Goal: Information Seeking & Learning: Learn about a topic

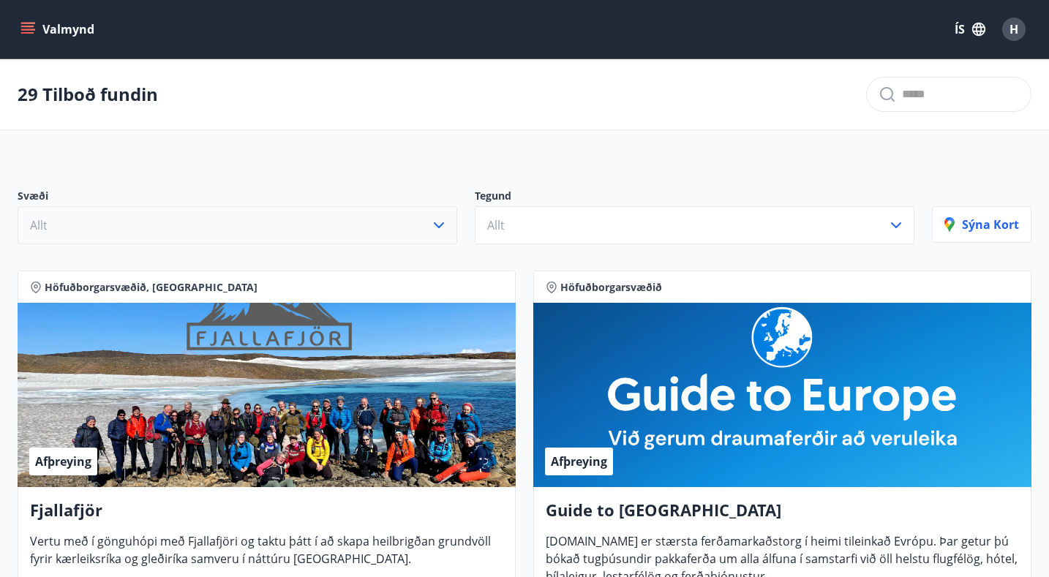
click at [432, 227] on icon "button" at bounding box center [439, 226] width 18 height 18
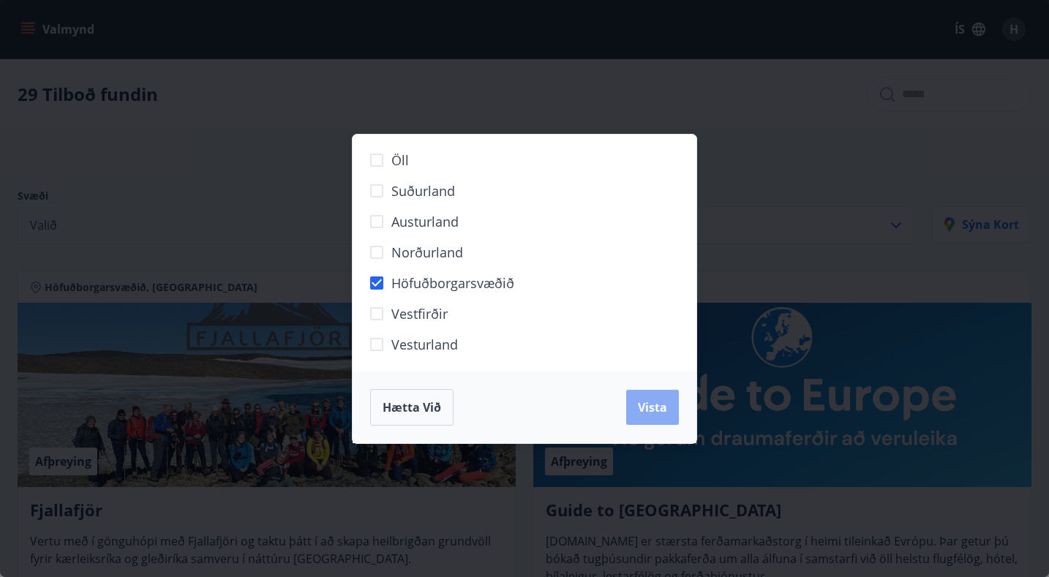
click at [652, 415] on button "Vista" at bounding box center [652, 407] width 53 height 35
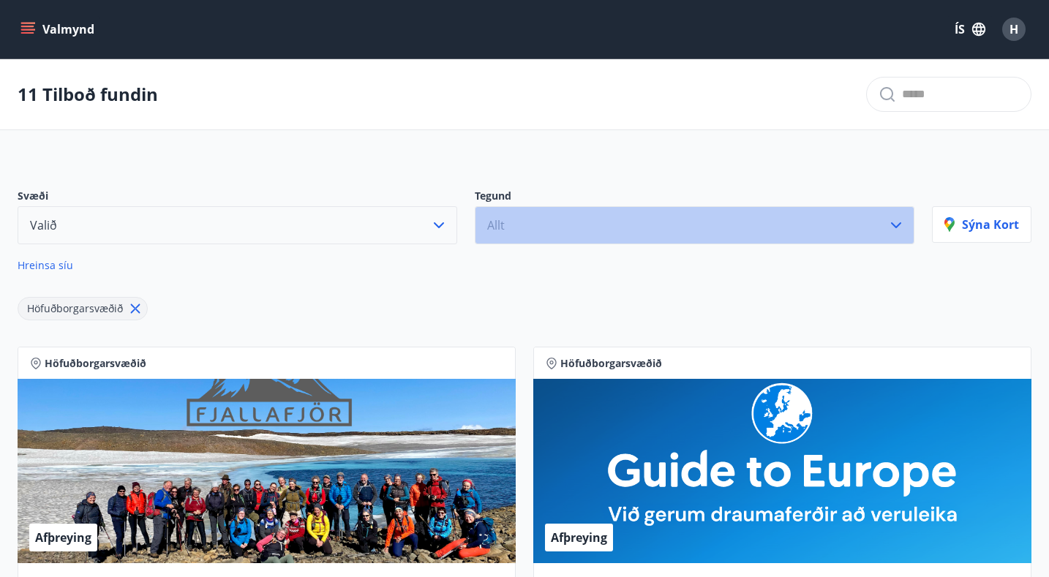
click at [556, 217] on button "Allt" at bounding box center [695, 225] width 440 height 38
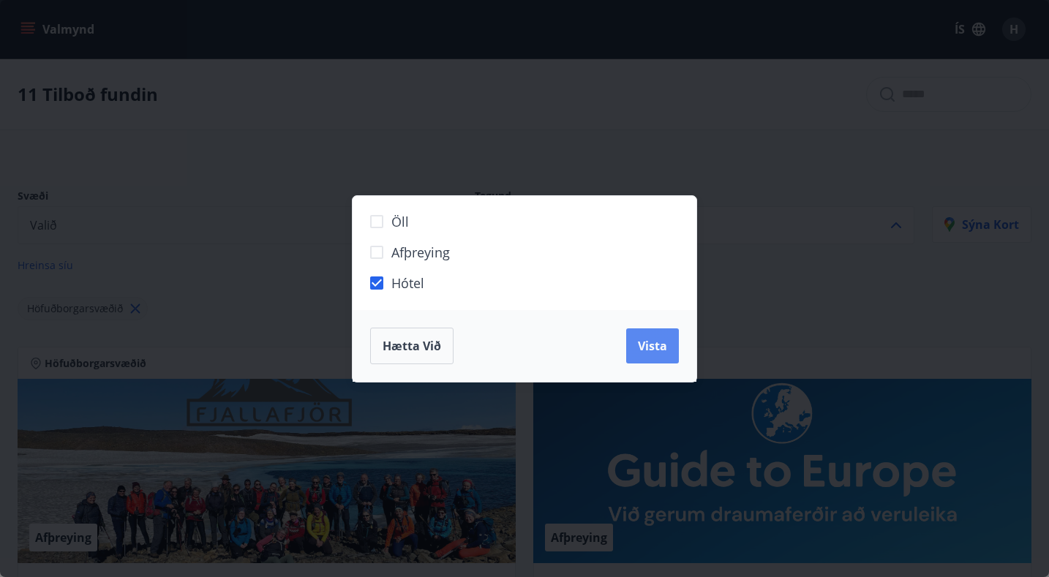
click at [647, 355] on button "Vista" at bounding box center [652, 345] width 53 height 35
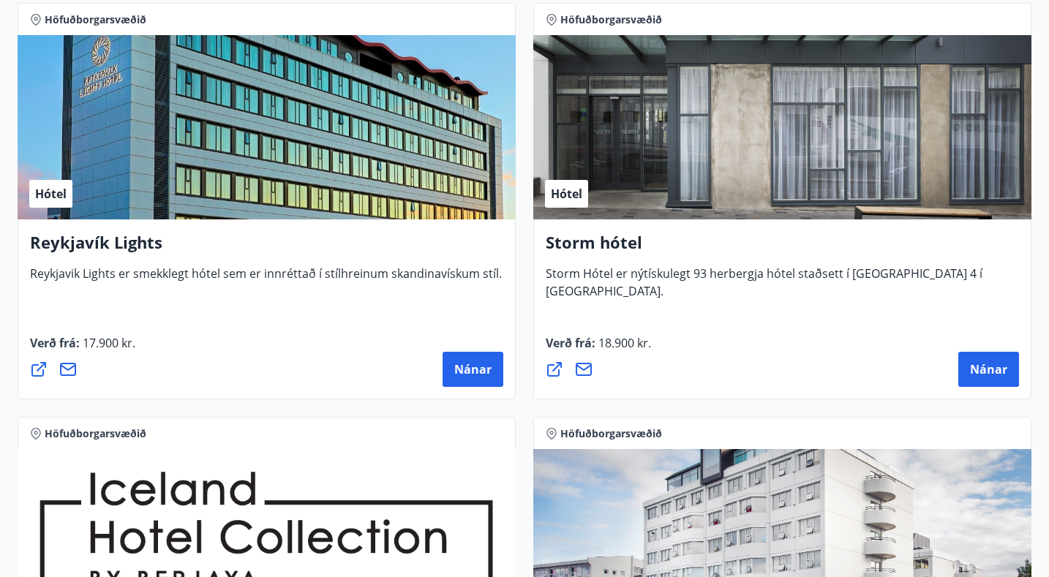
scroll to position [346, 0]
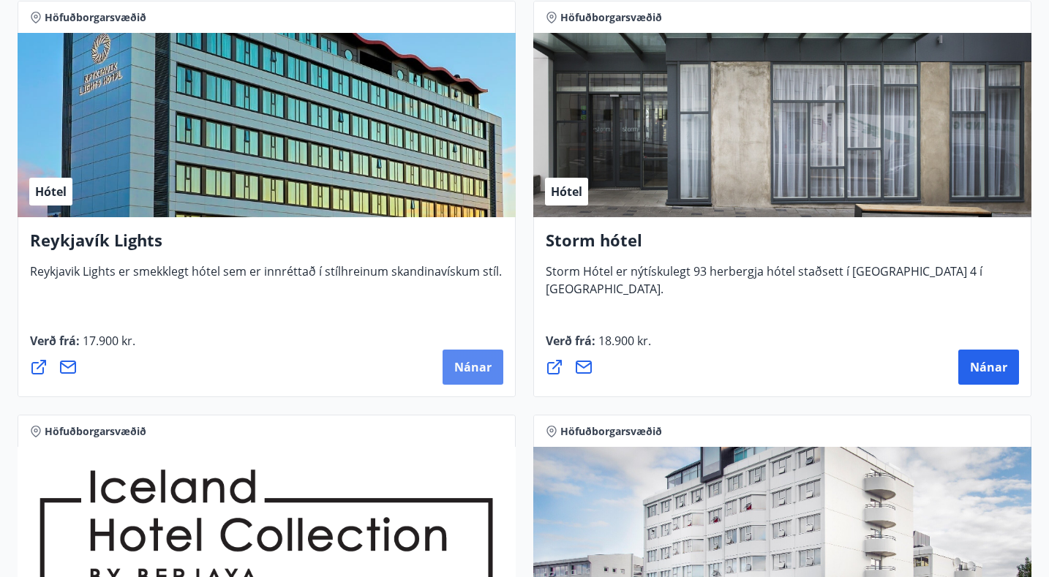
click at [473, 372] on span "Nánar" at bounding box center [472, 367] width 37 height 16
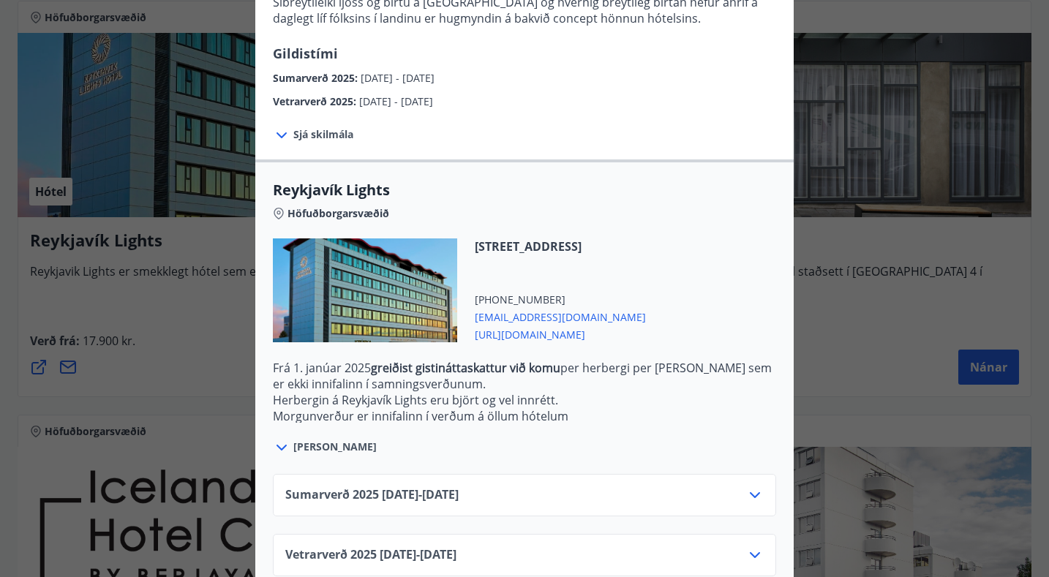
scroll to position [334, 0]
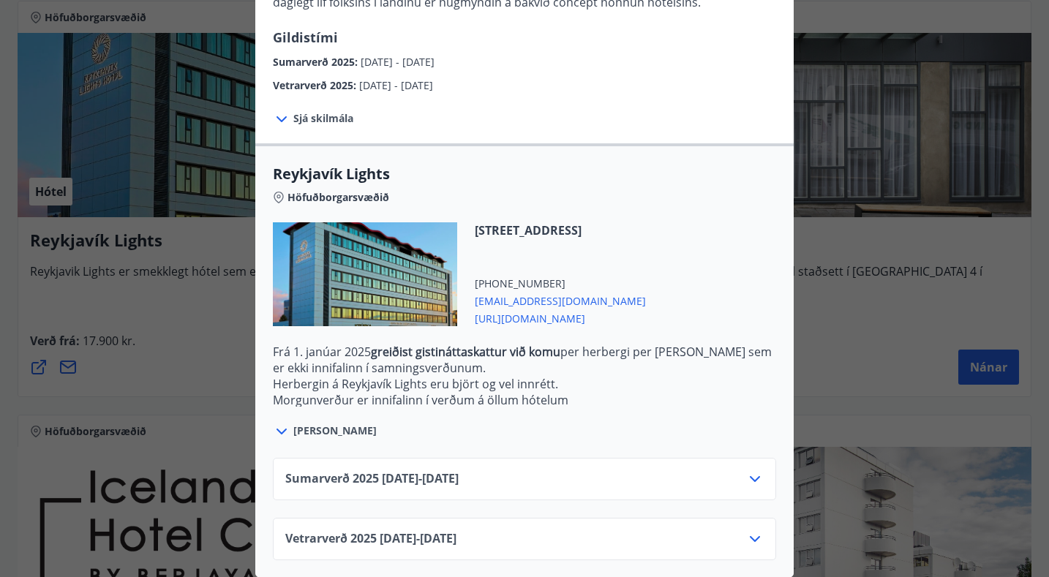
click at [576, 481] on div "Sumarverð 2025 16.05.25 - 30.09.25" at bounding box center [524, 484] width 478 height 29
click at [742, 478] on div "Sumarverð 2025 16.05.25 - 30.09.25" at bounding box center [524, 484] width 478 height 29
click at [756, 476] on icon at bounding box center [755, 479] width 18 height 18
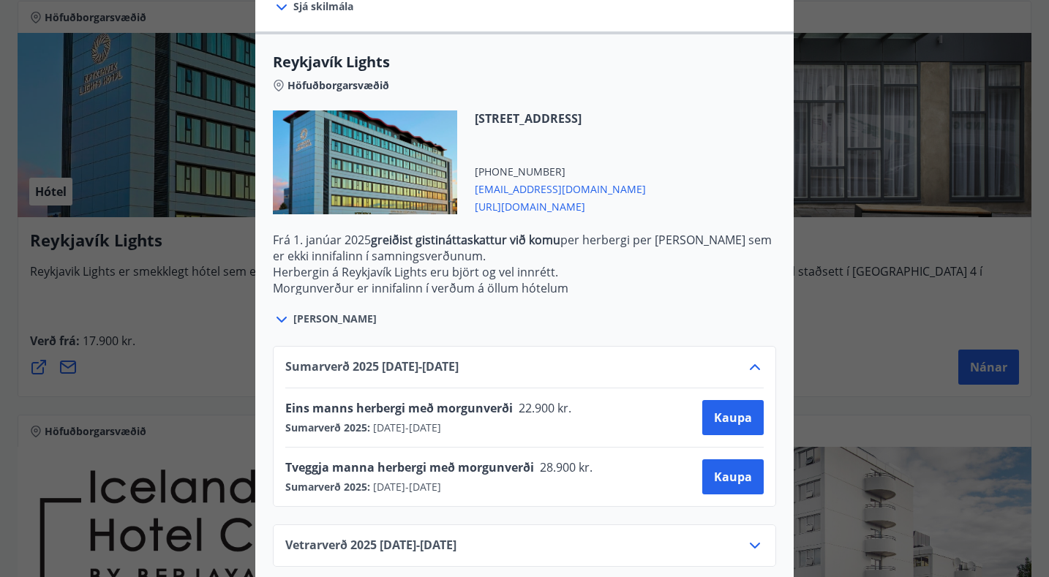
scroll to position [452, 0]
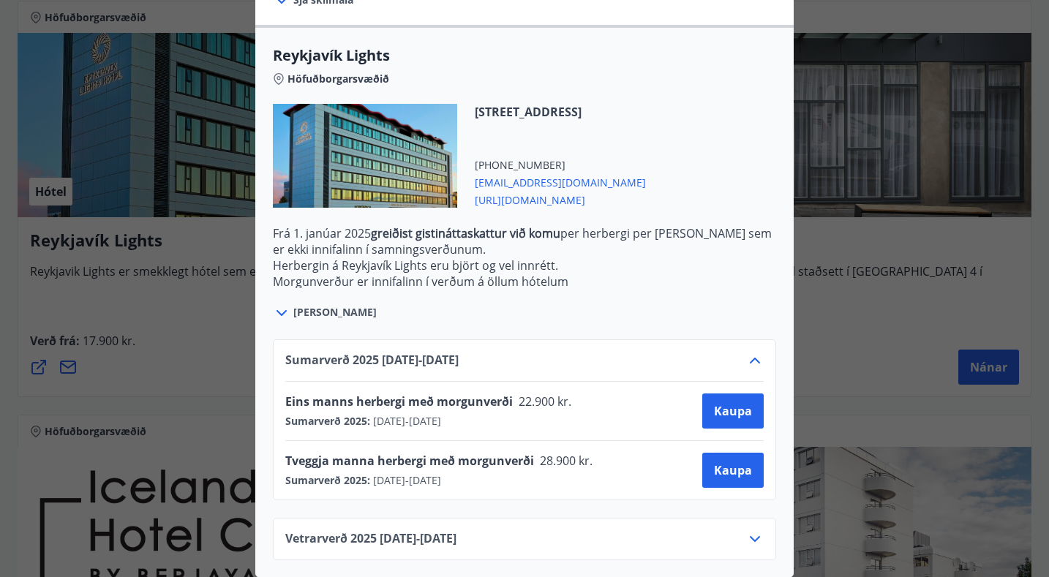
click at [605, 196] on span "https://www.keahotels.is/is/hotelin/reykjavik-lights" at bounding box center [560, 199] width 171 height 18
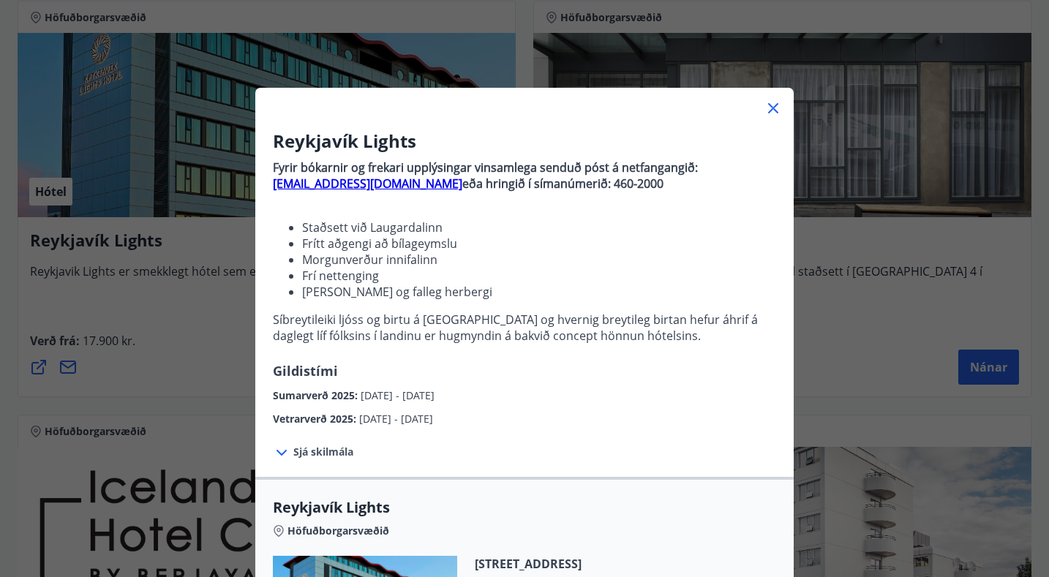
click at [858, 198] on div "Reykjavík Lights Fyrir bókarnir og frekari upplýsingar vinsamlega senduð póst á…" at bounding box center [524, 288] width 1049 height 577
click at [776, 106] on icon at bounding box center [773, 108] width 18 height 18
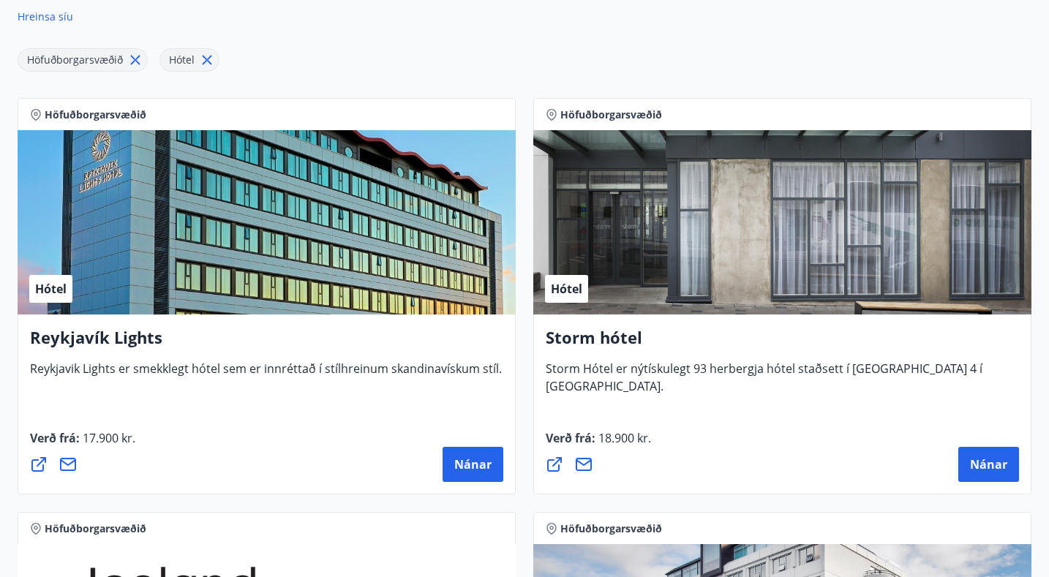
scroll to position [257, 0]
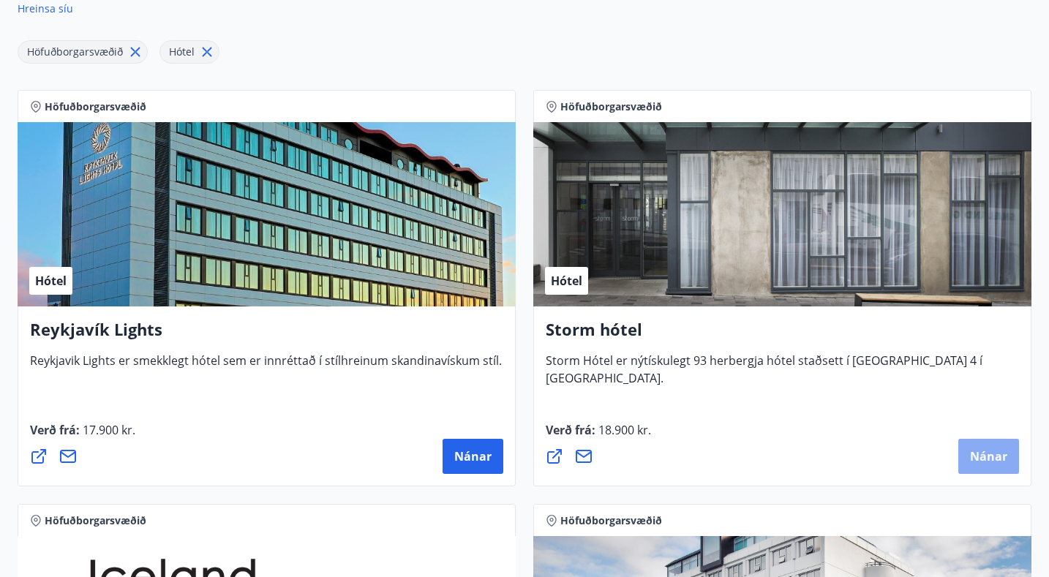
click at [978, 453] on span "Nánar" at bounding box center [988, 456] width 37 height 16
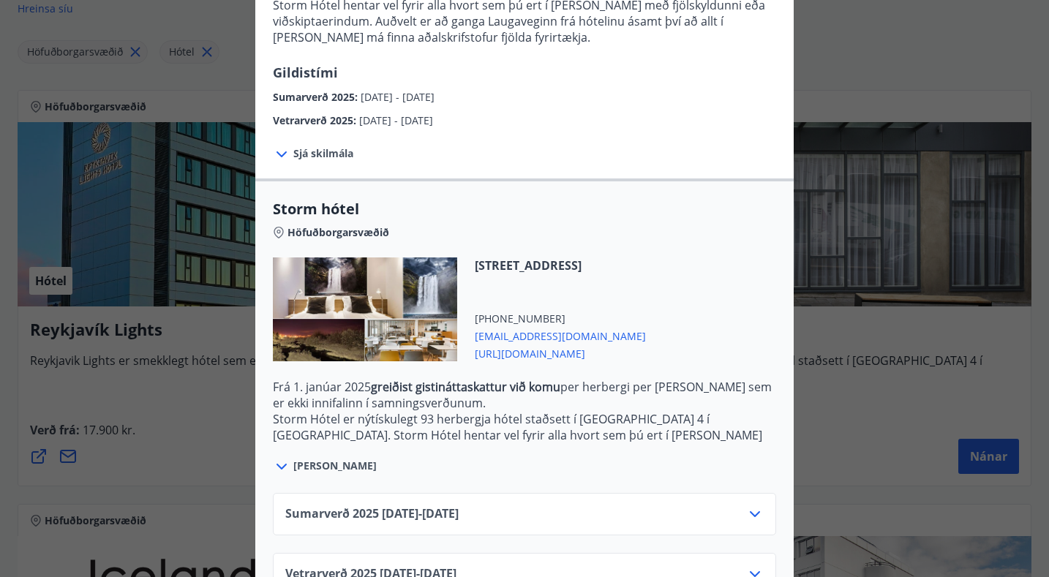
scroll to position [230, 0]
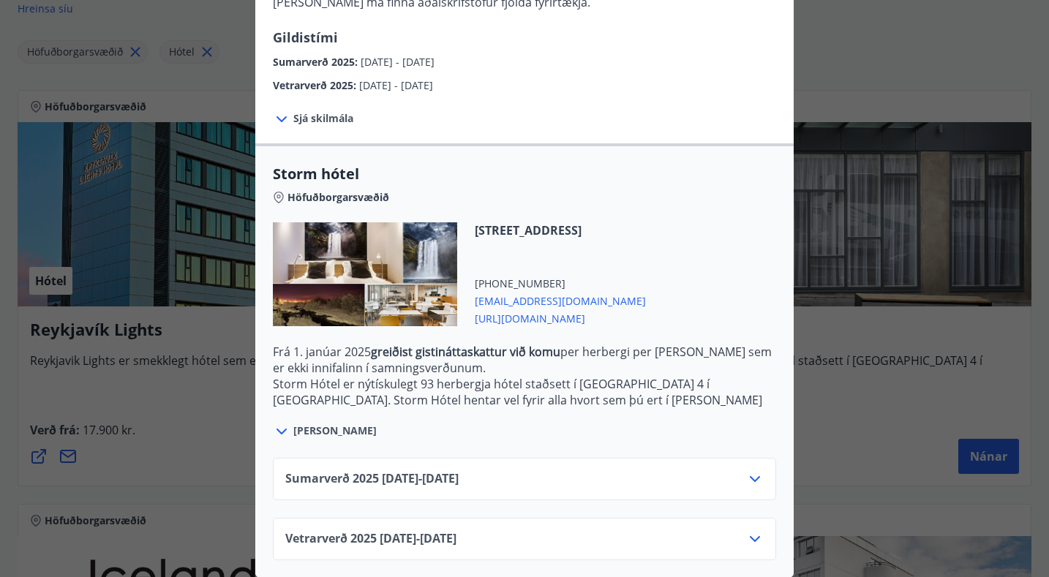
click at [730, 478] on div "Sumarverð 2025 16.05.25 - 30.09.25" at bounding box center [524, 484] width 478 height 29
click at [759, 477] on icon at bounding box center [755, 479] width 18 height 18
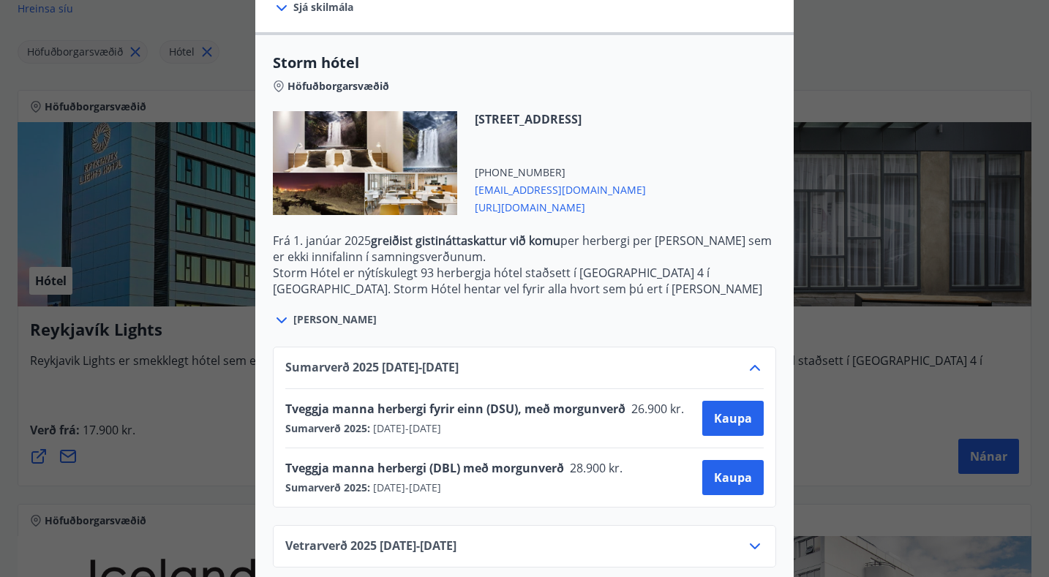
scroll to position [348, 0]
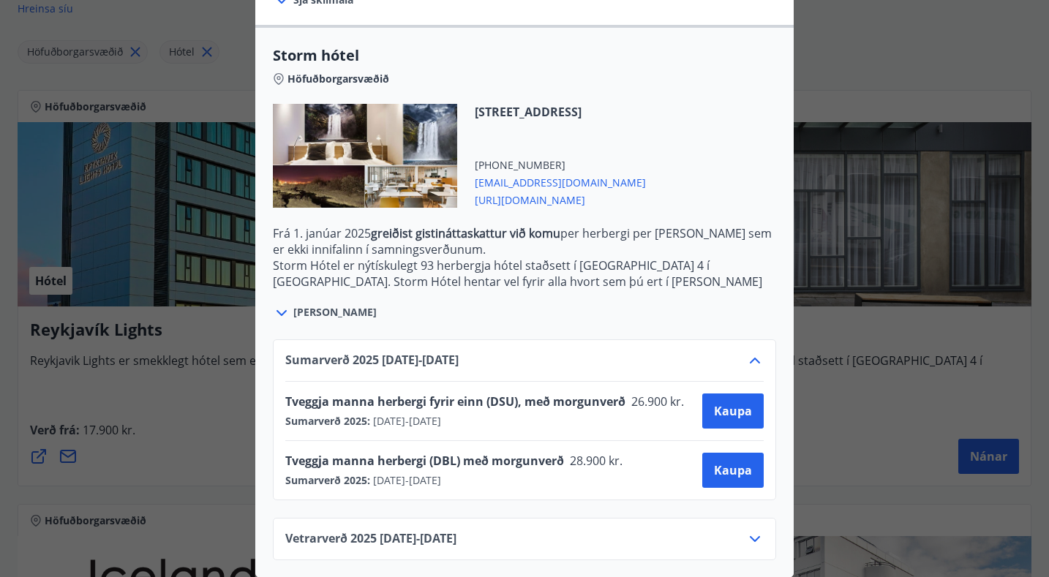
click at [645, 195] on span "https://www.keahotels.is/is/hotelin/storm-hotel" at bounding box center [560, 199] width 171 height 18
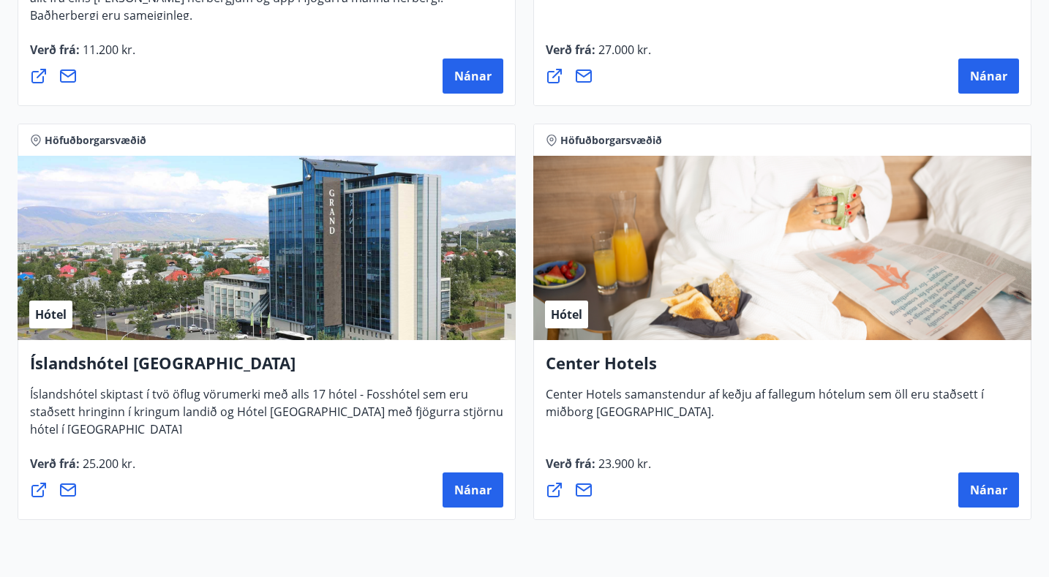
scroll to position [1598, 0]
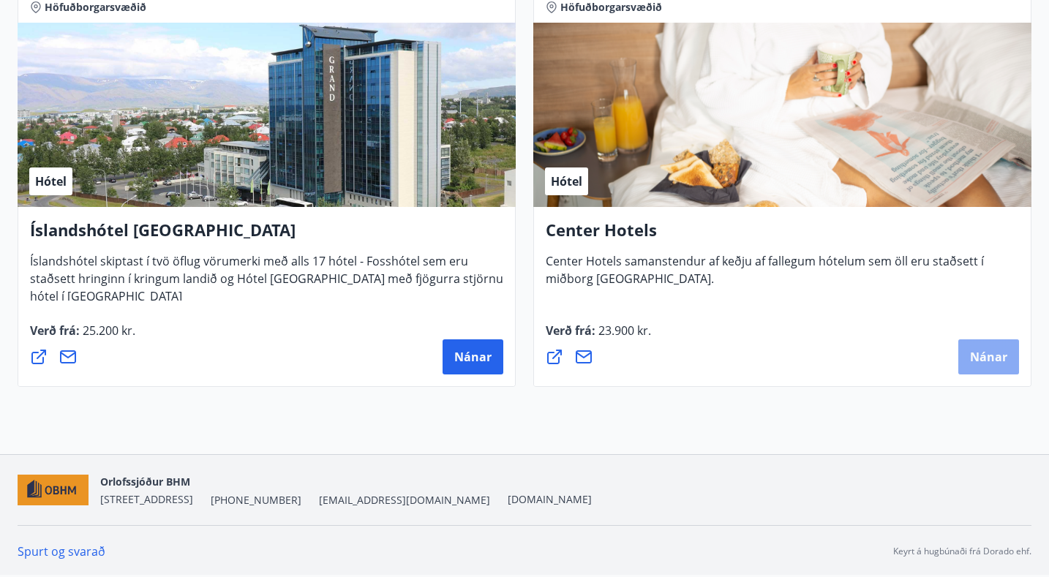
click at [995, 354] on span "Nánar" at bounding box center [988, 357] width 37 height 16
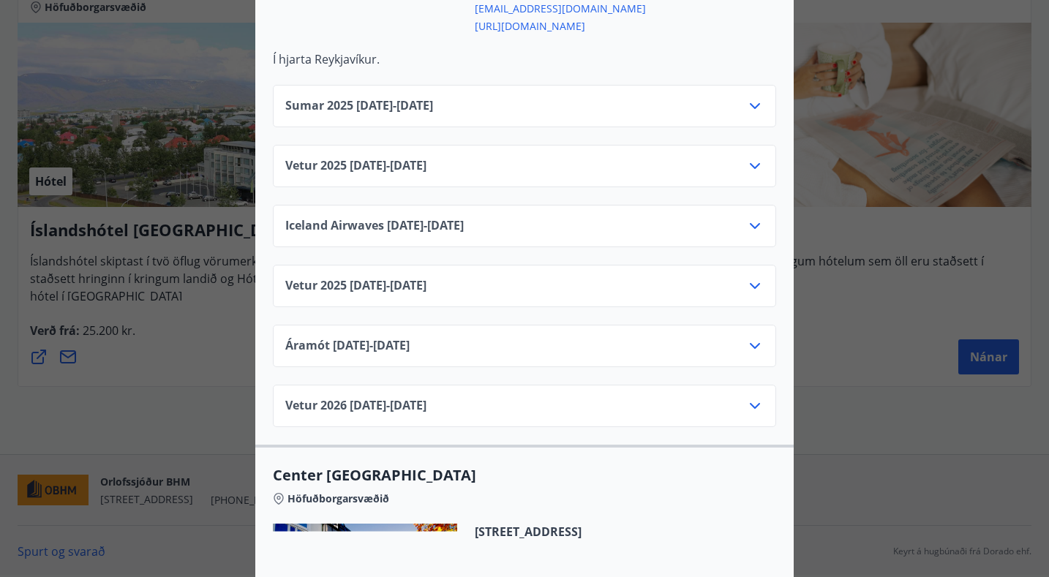
scroll to position [701, 0]
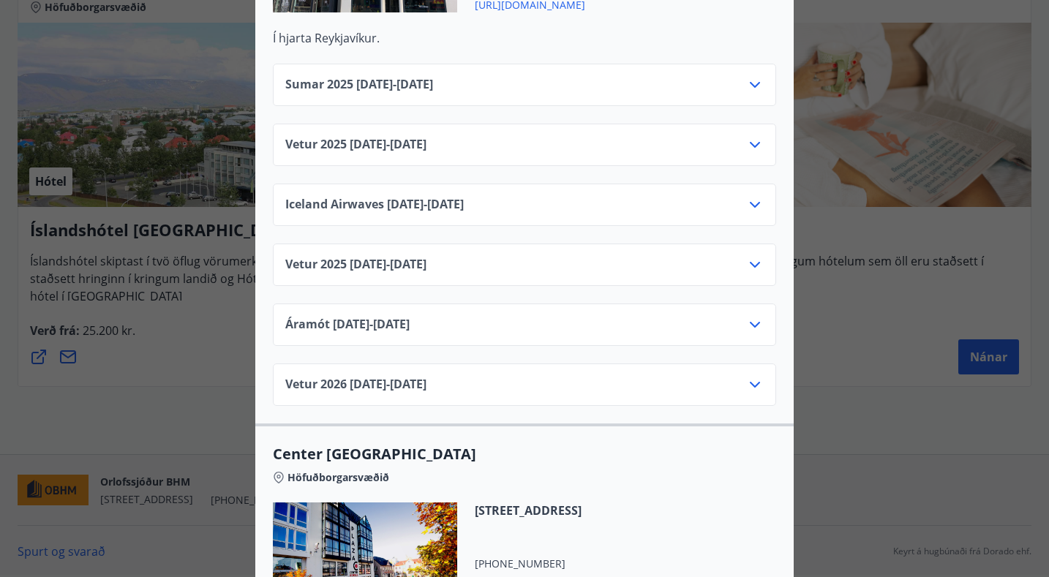
click at [759, 76] on icon at bounding box center [755, 85] width 18 height 18
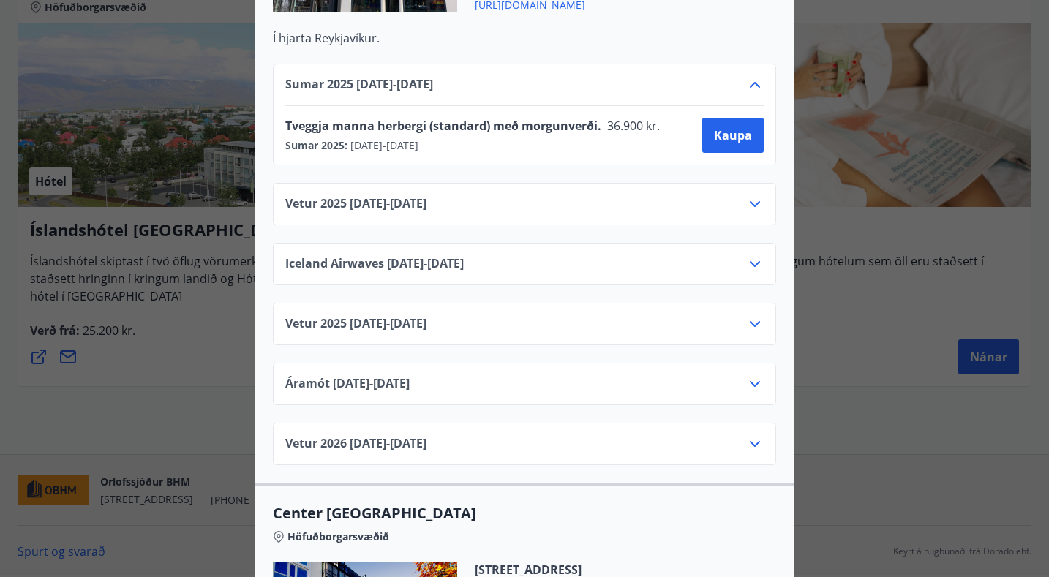
click at [860, 102] on div "Center Hotels Verð er með morgunverði inniföldum og miðast við Standard Double/…" at bounding box center [524, 288] width 1049 height 577
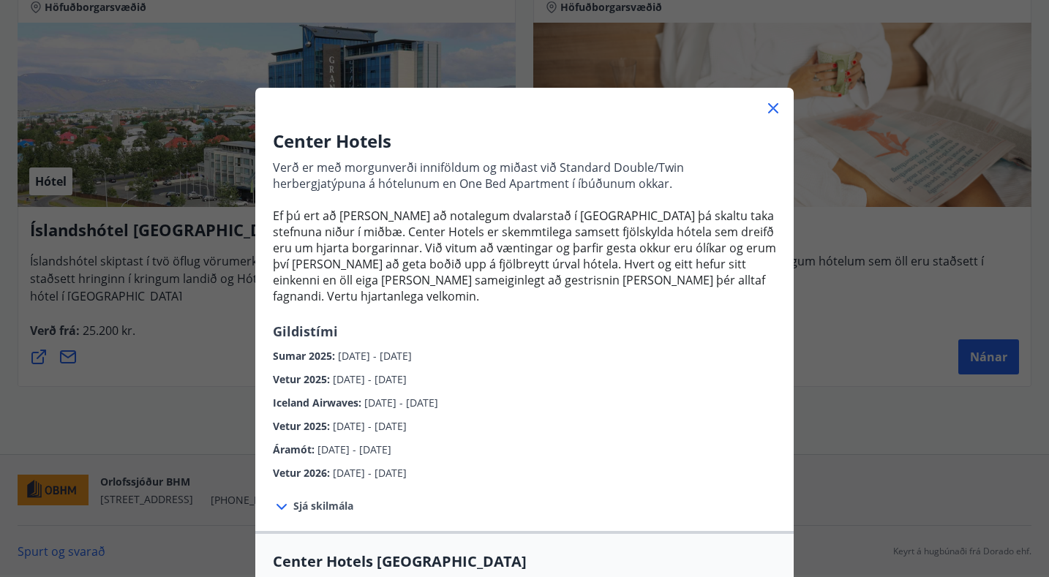
click at [775, 110] on icon at bounding box center [773, 108] width 10 height 10
